Goal: Find specific page/section: Find specific page/section

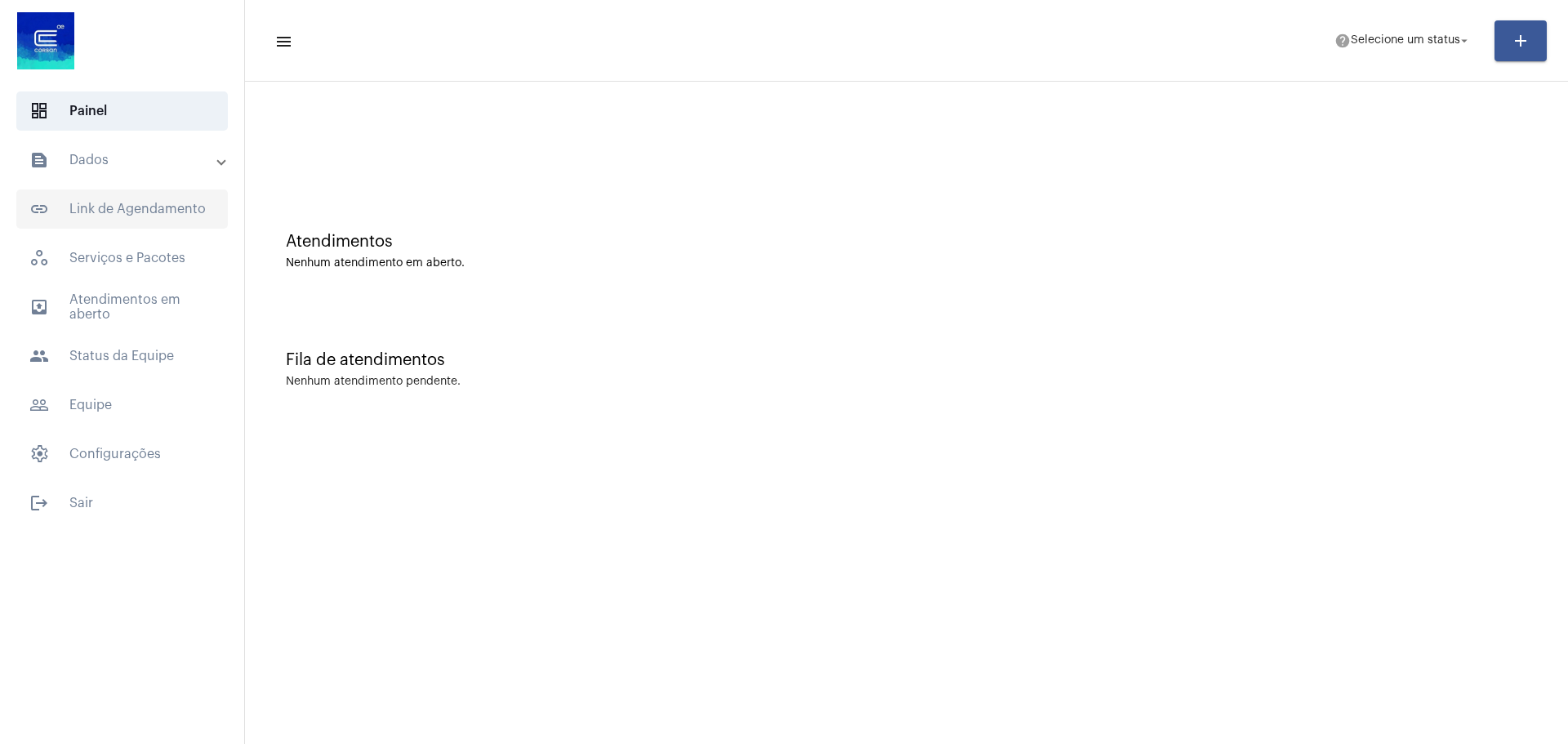
click at [108, 217] on span "link_outlined Link de Agendamento" at bounding box center [122, 209] width 211 height 39
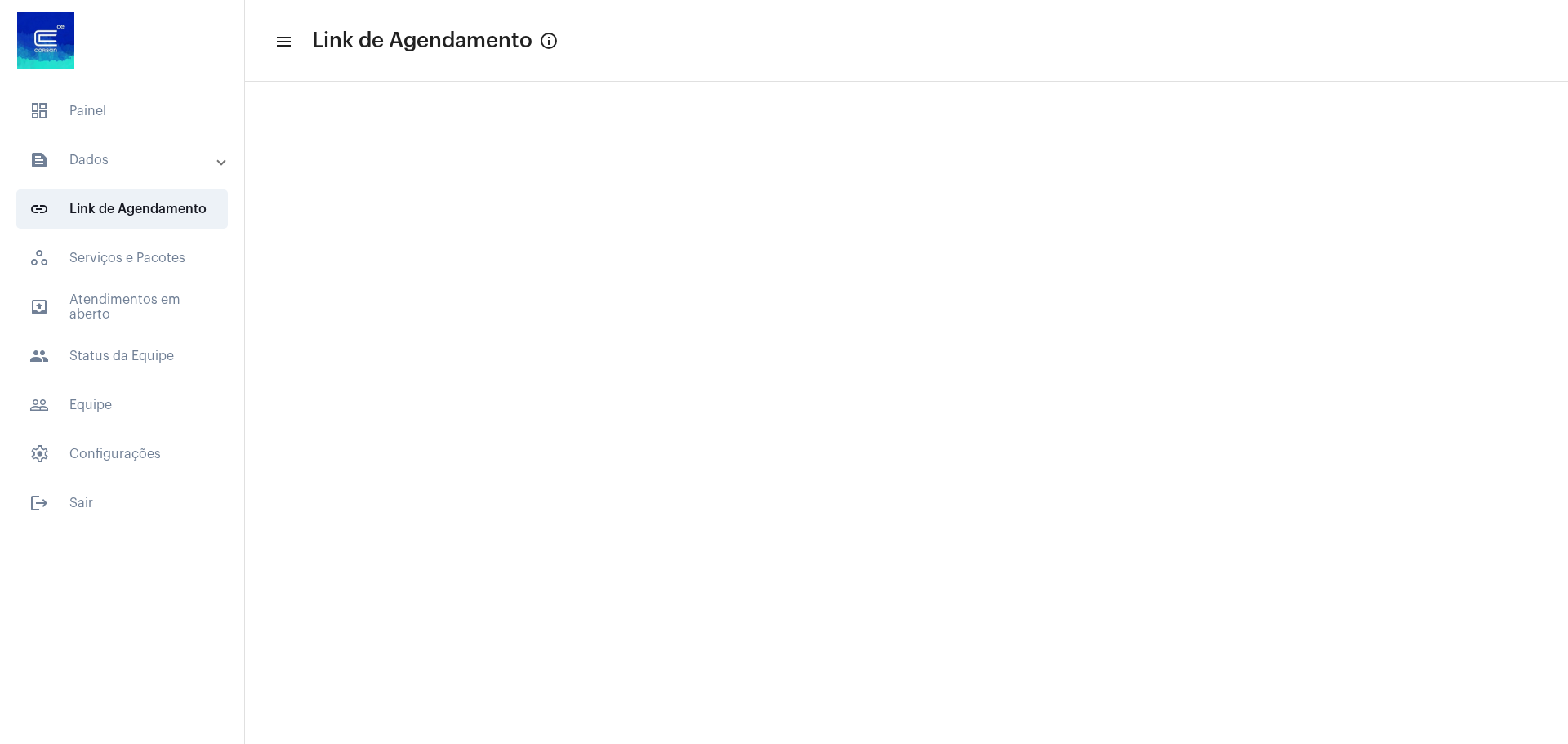
click at [102, 159] on mat-panel-title "text_snippet_outlined Dados" at bounding box center [123, 160] width 189 height 20
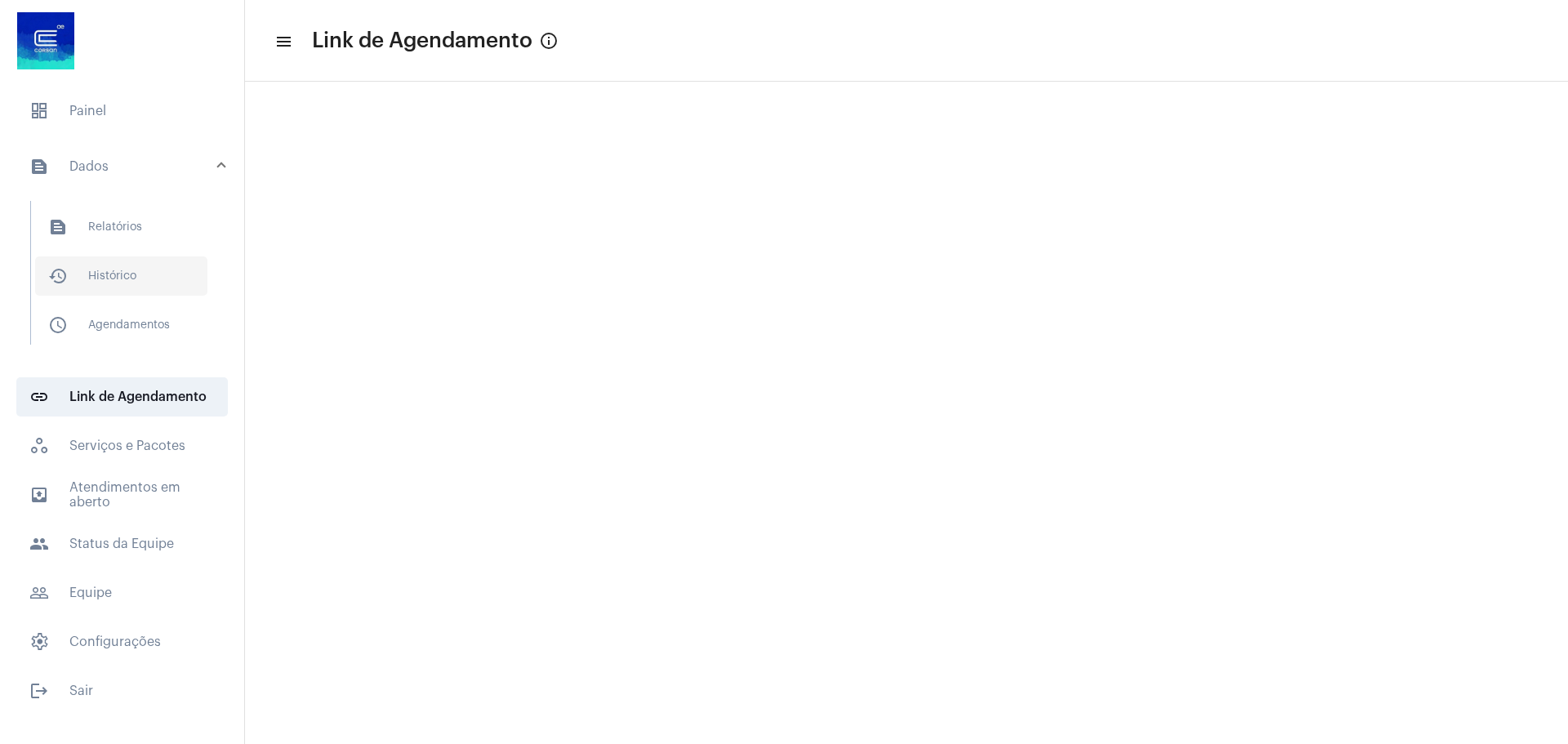
click at [139, 284] on span "history_outlined Histórico" at bounding box center [121, 276] width 172 height 39
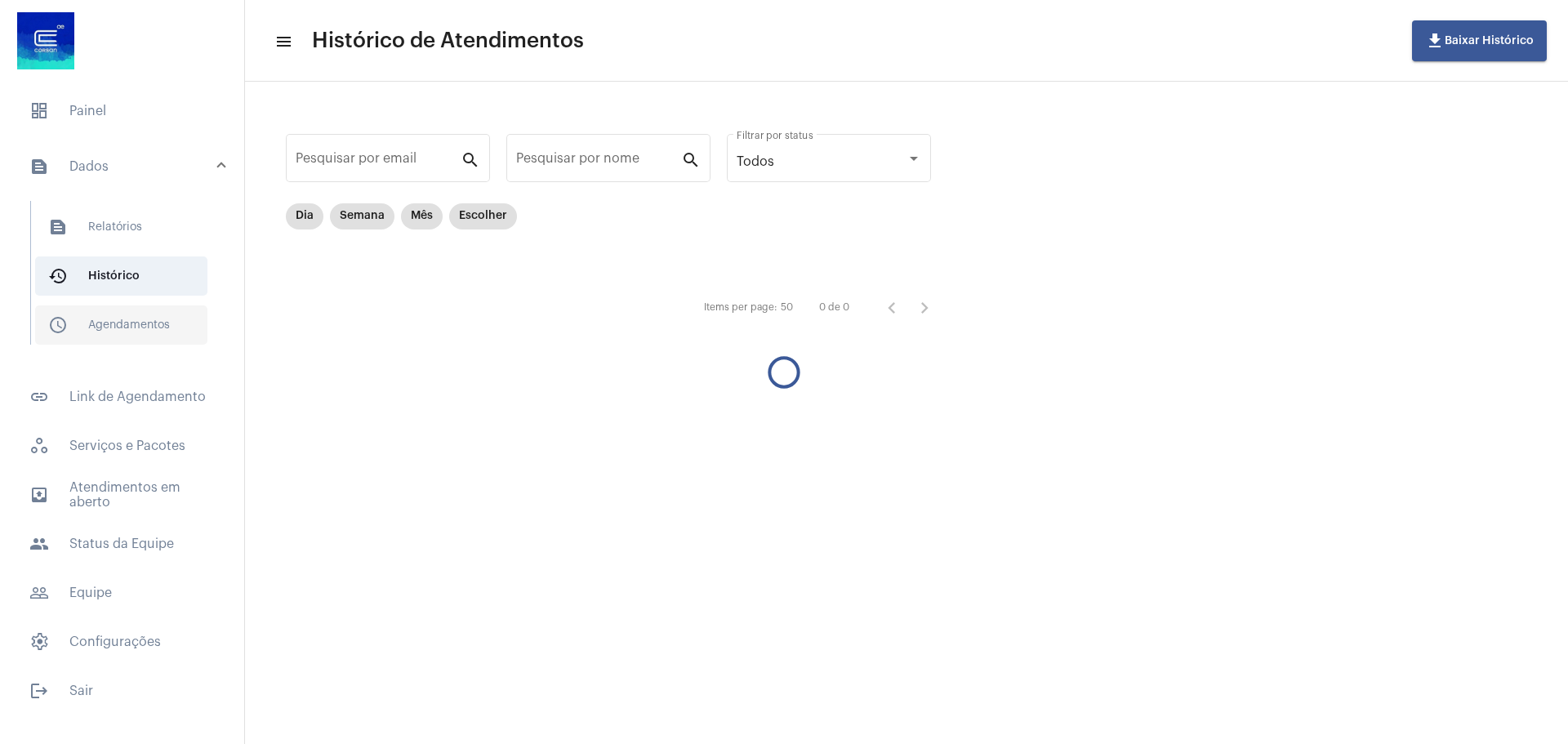
click at [114, 327] on span "schedule_outlined Agendamentos" at bounding box center [121, 325] width 172 height 39
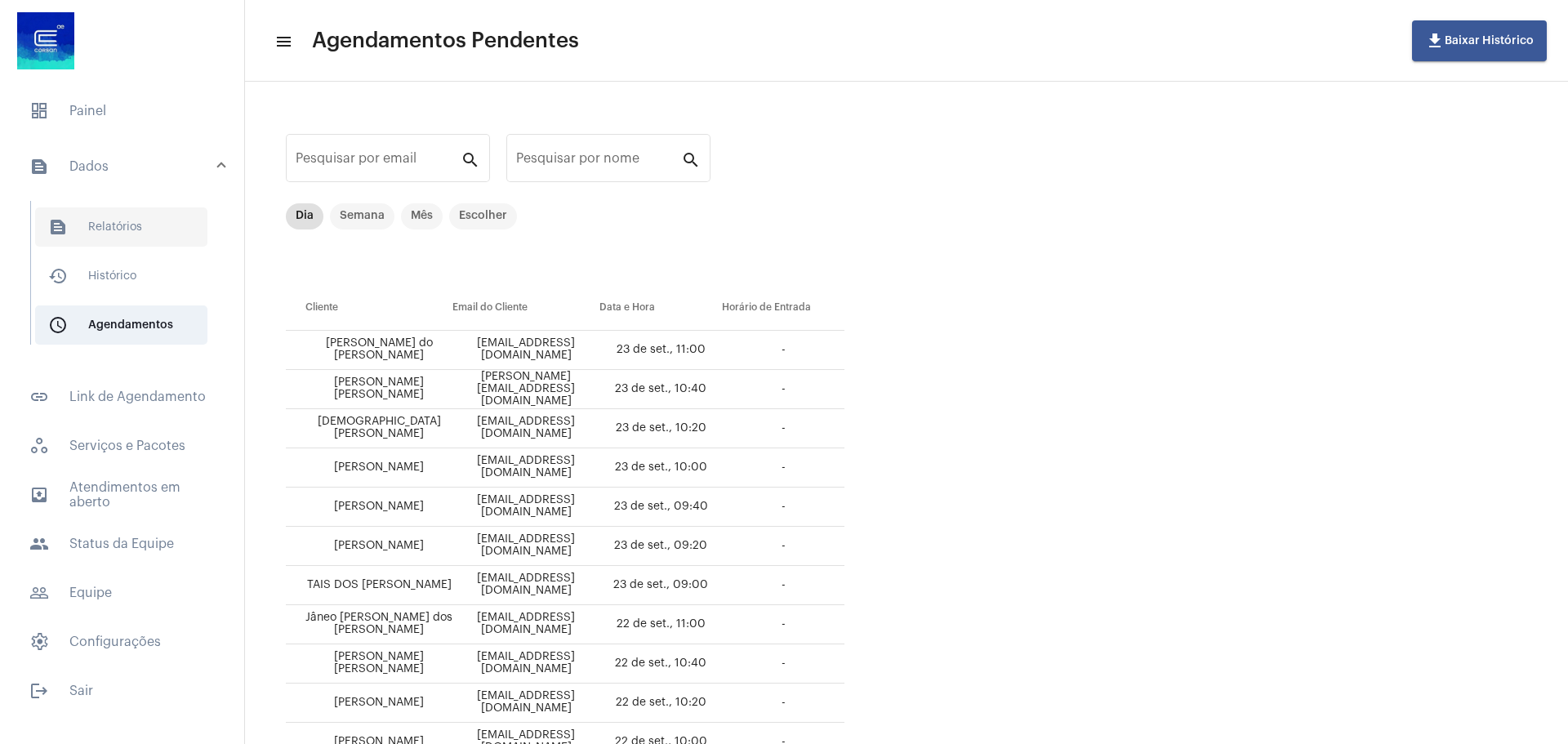
click at [107, 226] on span "text_snippet_outlined Relatórios" at bounding box center [121, 226] width 172 height 39
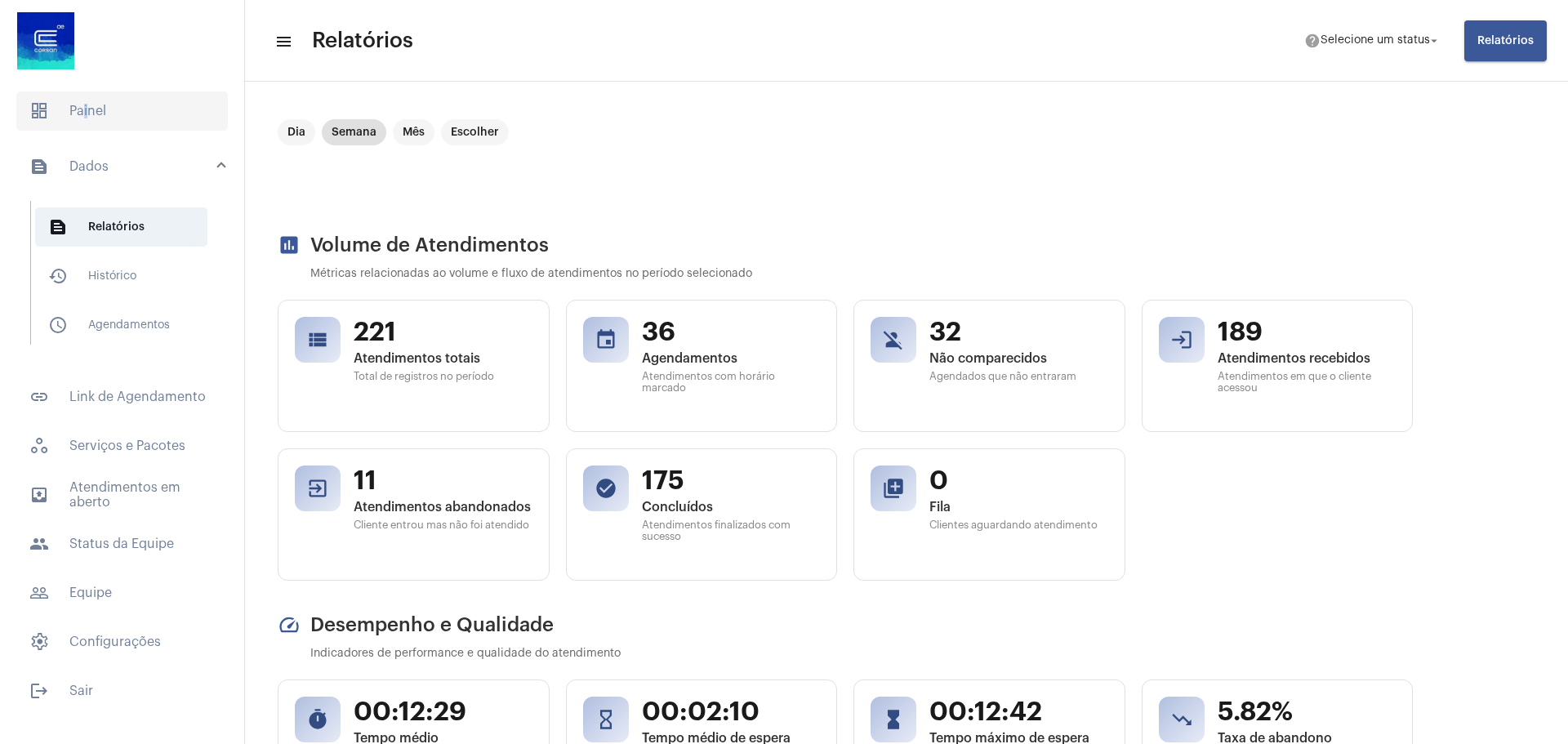
click at [81, 108] on span "dashboard Painel" at bounding box center [122, 111] width 211 height 39
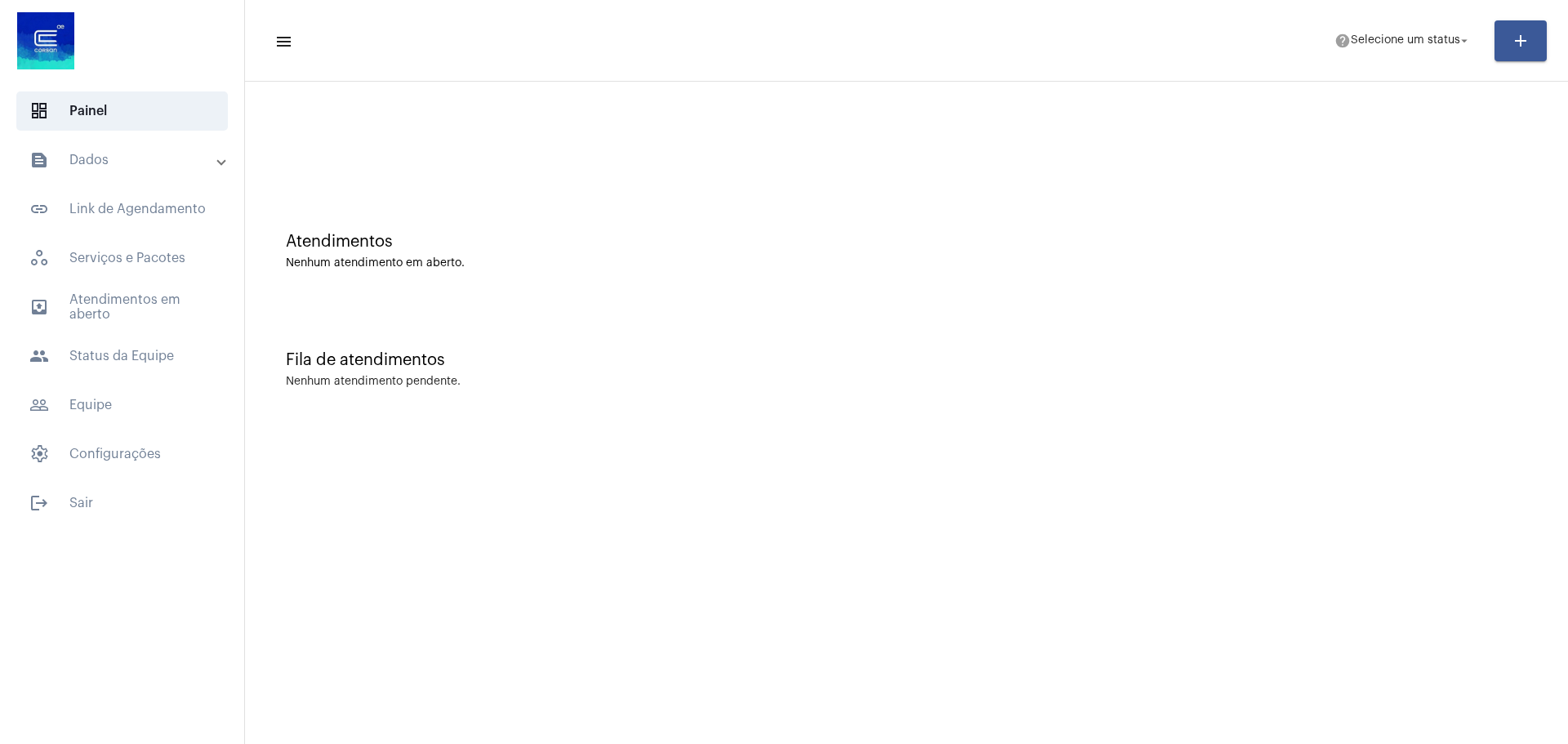
click at [114, 157] on mat-panel-title "text_snippet_outlined Dados" at bounding box center [123, 160] width 189 height 20
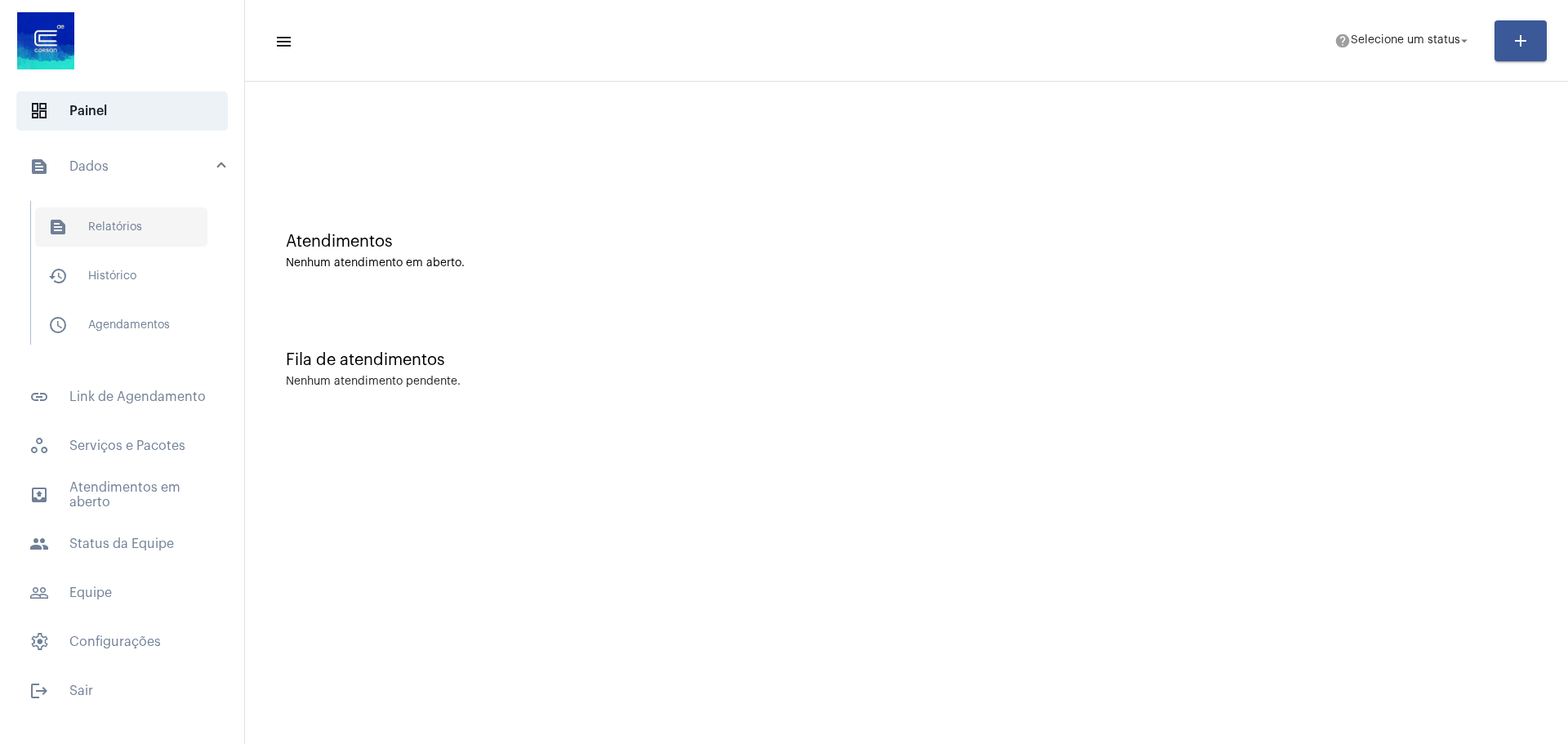
click at [117, 217] on span "text_snippet_outlined Relatórios" at bounding box center [121, 226] width 172 height 39
